Goal: Navigation & Orientation: Find specific page/section

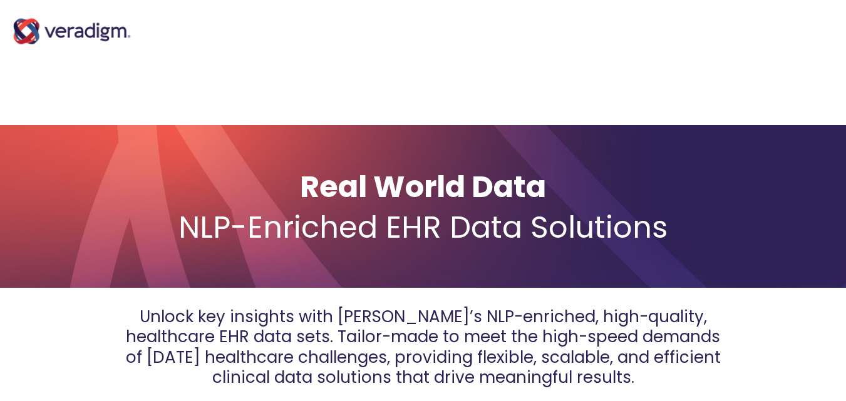
click at [79, 30] on img at bounding box center [71, 31] width 125 height 50
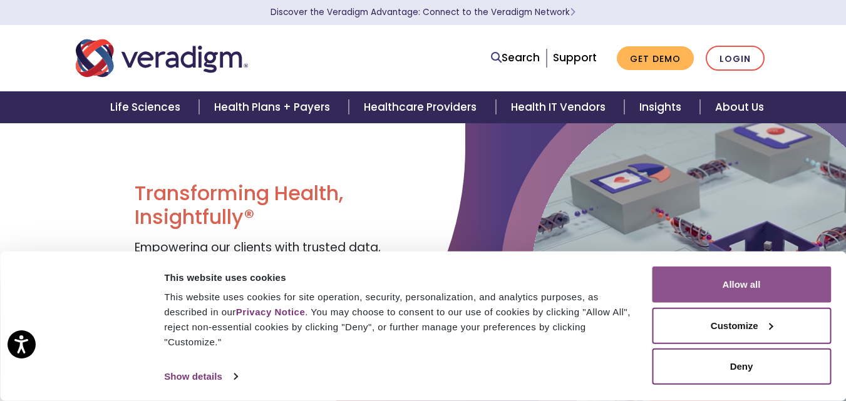
click at [758, 287] on button "Allow all" at bounding box center [741, 285] width 179 height 36
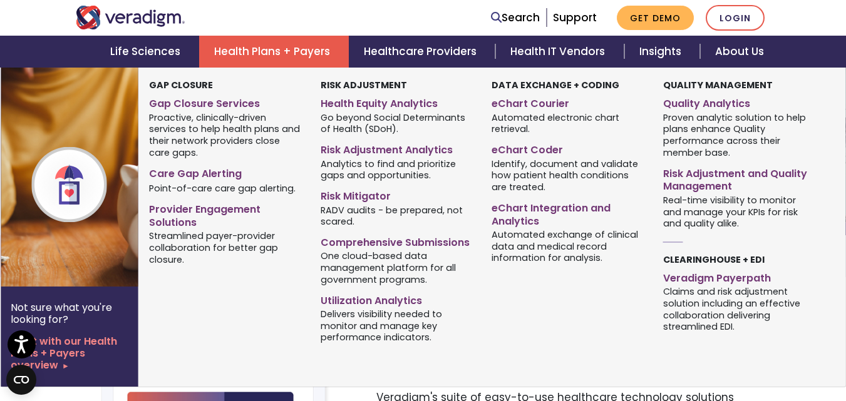
scroll to position [376, 0]
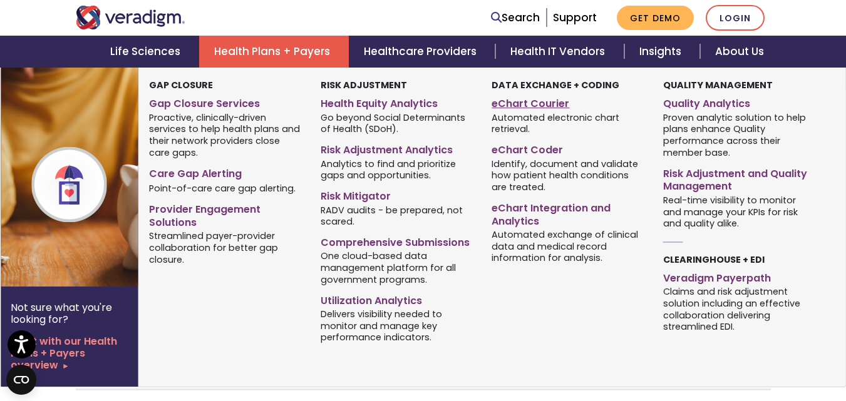
click at [507, 108] on link "eChart Courier" at bounding box center [568, 102] width 152 height 18
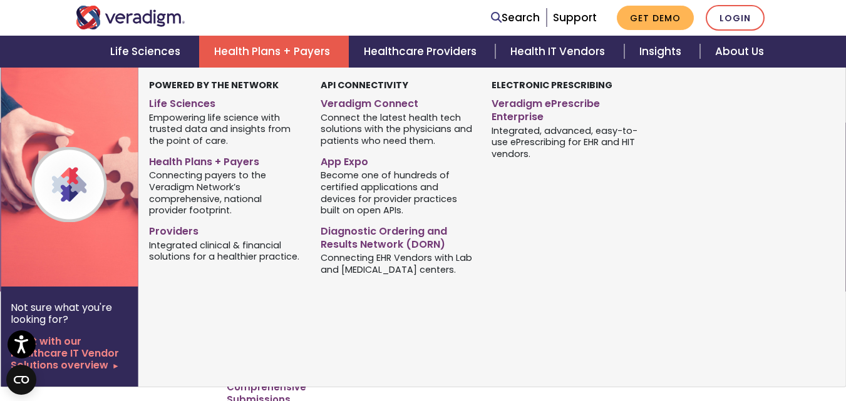
scroll to position [251, 0]
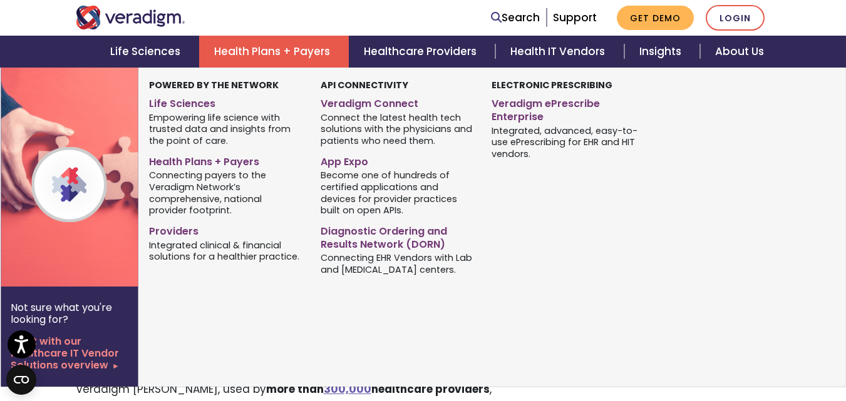
click at [151, 242] on span "Integrated clinical & financial solutions for a healthier practice." at bounding box center [225, 251] width 152 height 24
click at [159, 227] on link "Providers" at bounding box center [225, 229] width 152 height 18
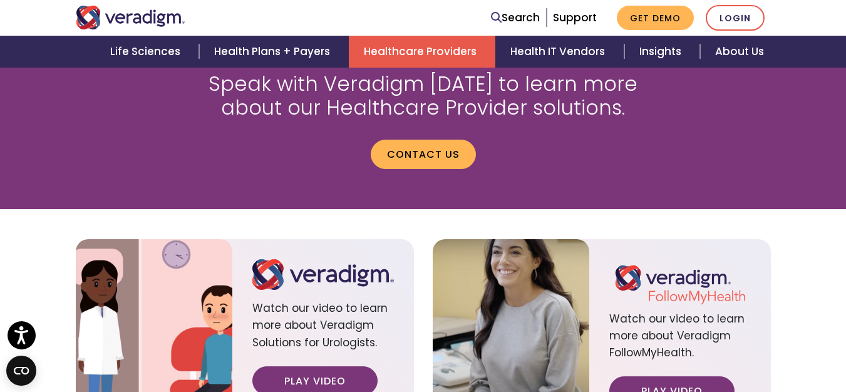
scroll to position [1503, 0]
